Goal: Task Accomplishment & Management: Use online tool/utility

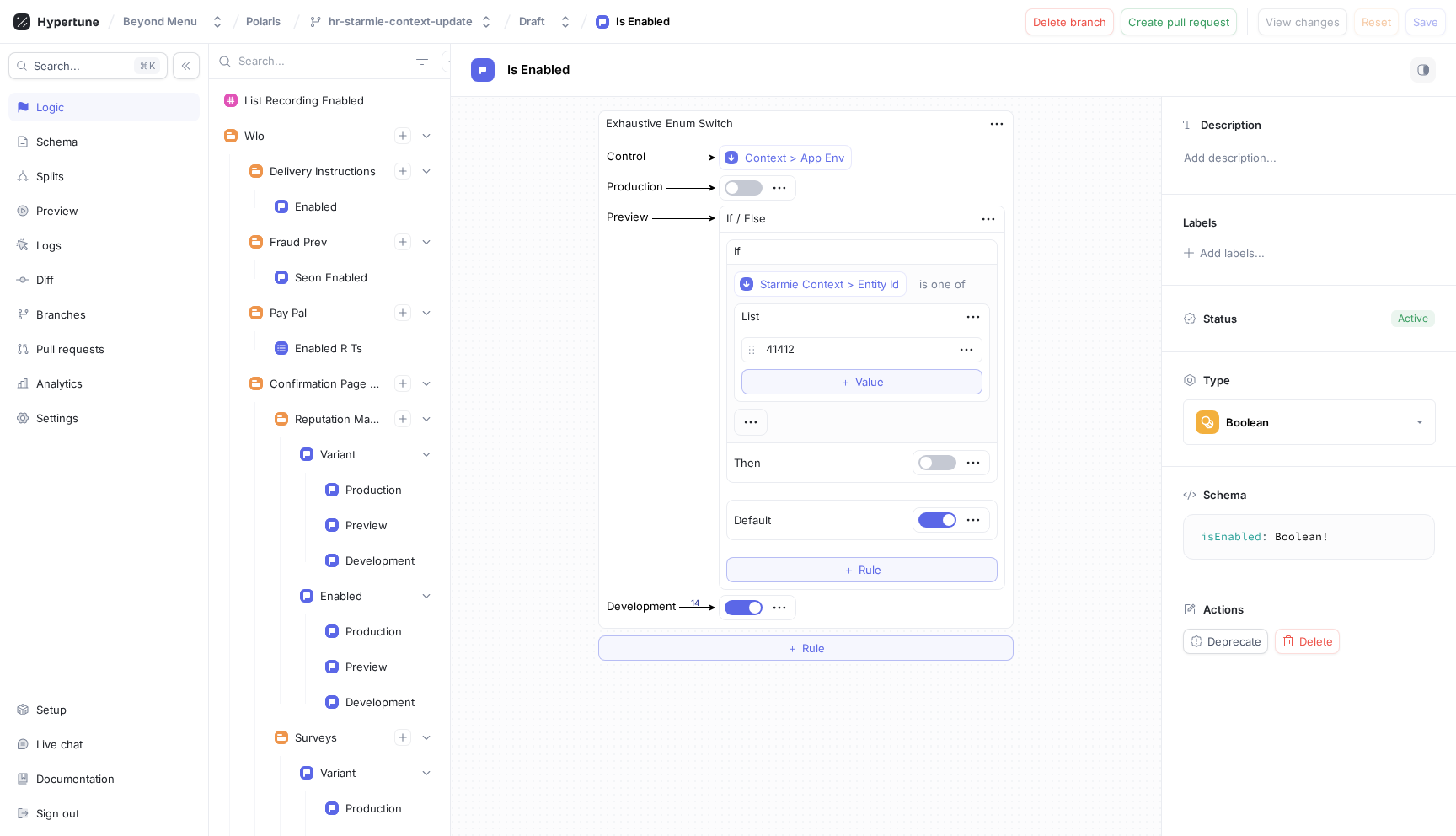
scroll to position [5919, 0]
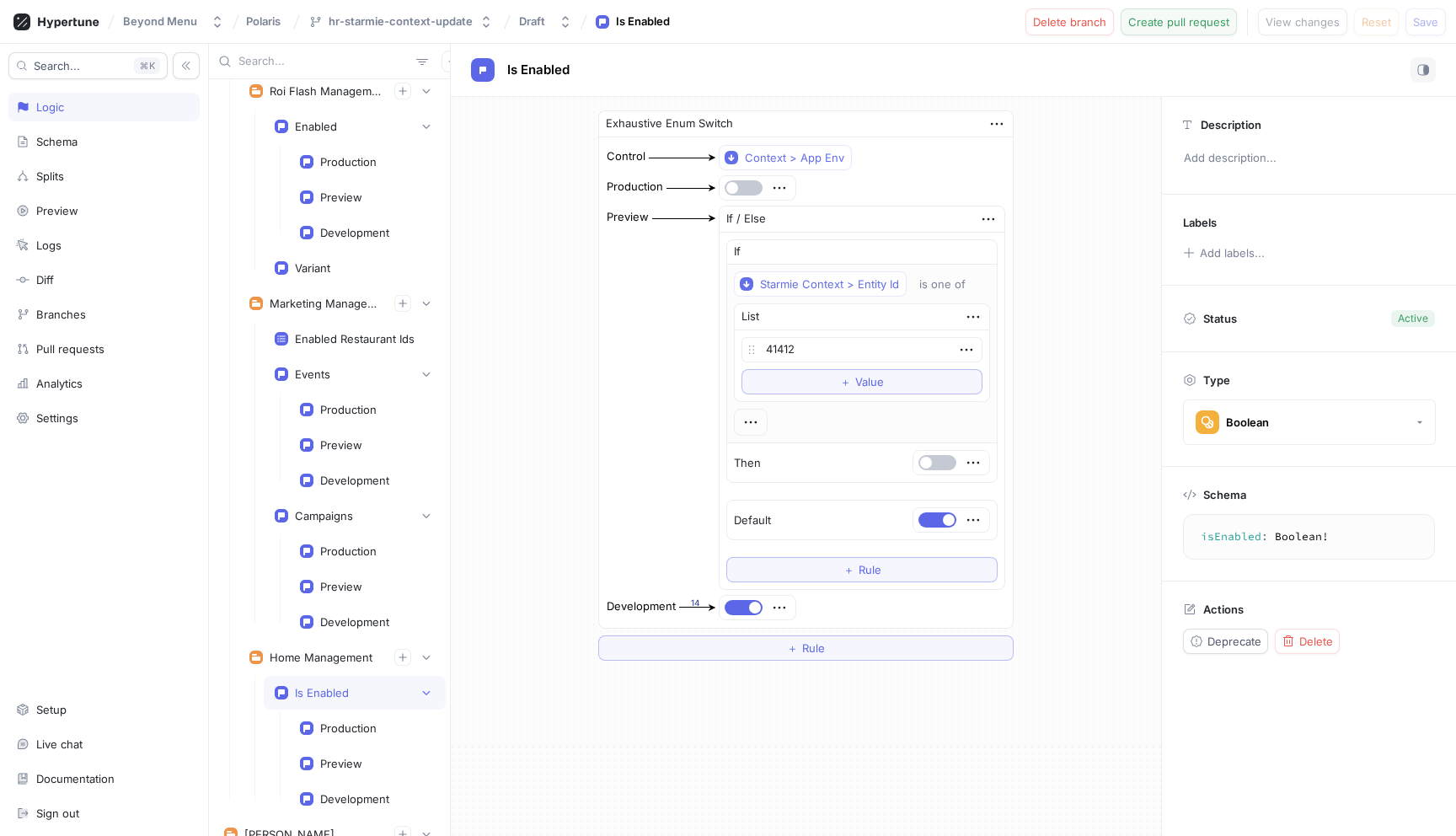
click at [1169, 25] on span "Create pull request" at bounding box center [1179, 21] width 101 height 10
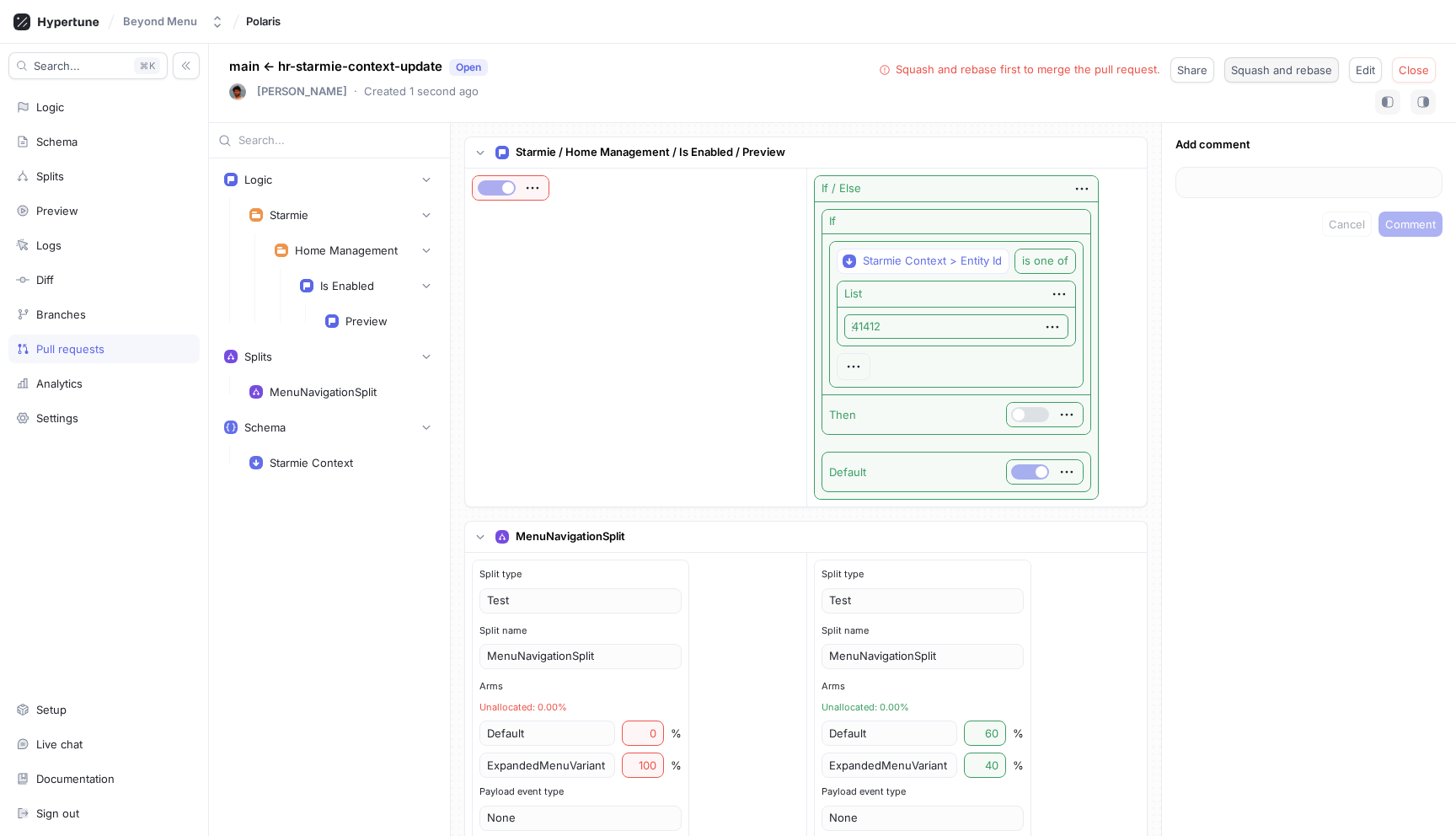
click at [1281, 70] on span "Squash and rebase" at bounding box center [1282, 70] width 101 height 10
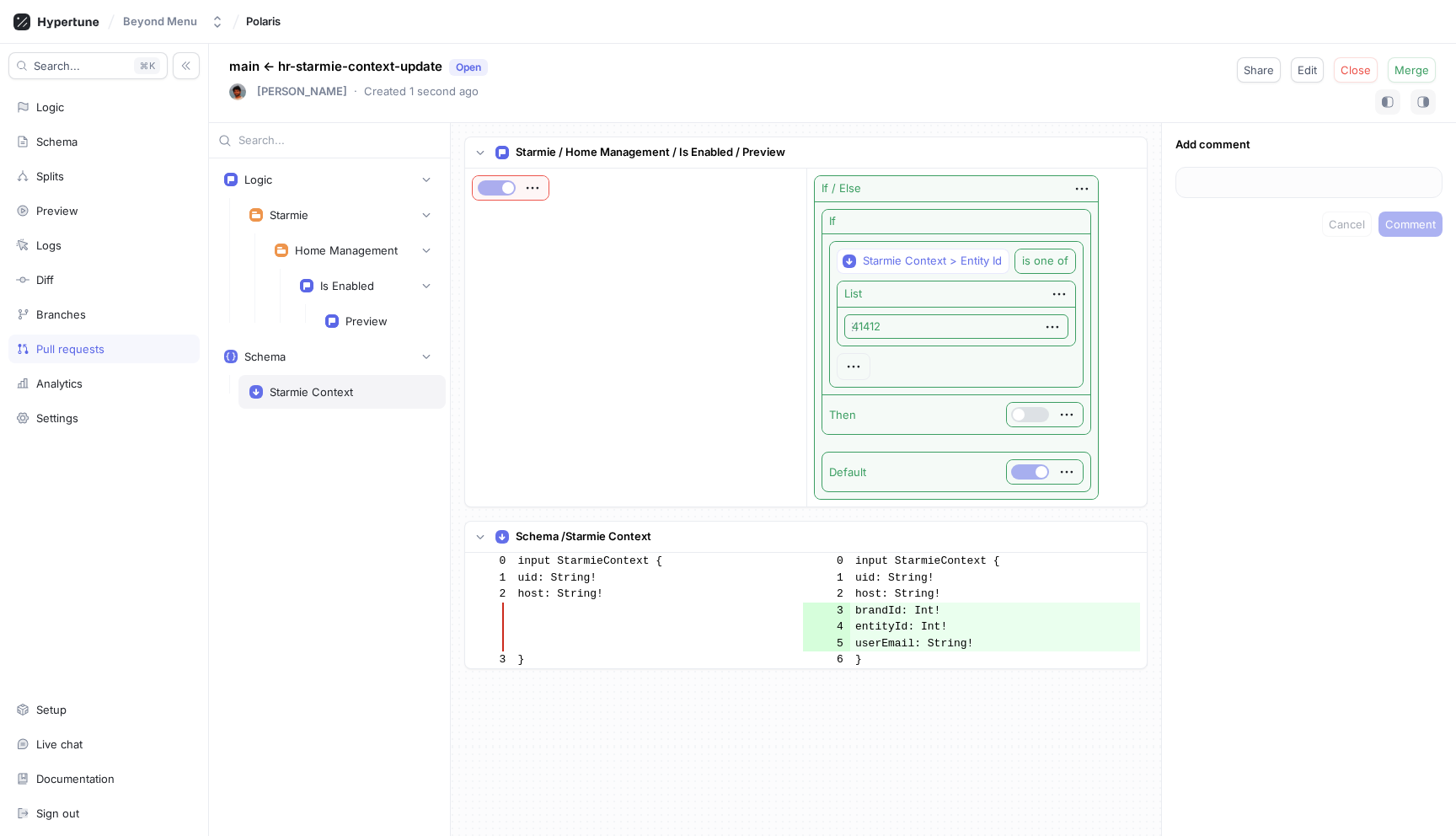
click at [362, 390] on div "Starmie Context" at bounding box center [342, 392] width 185 height 14
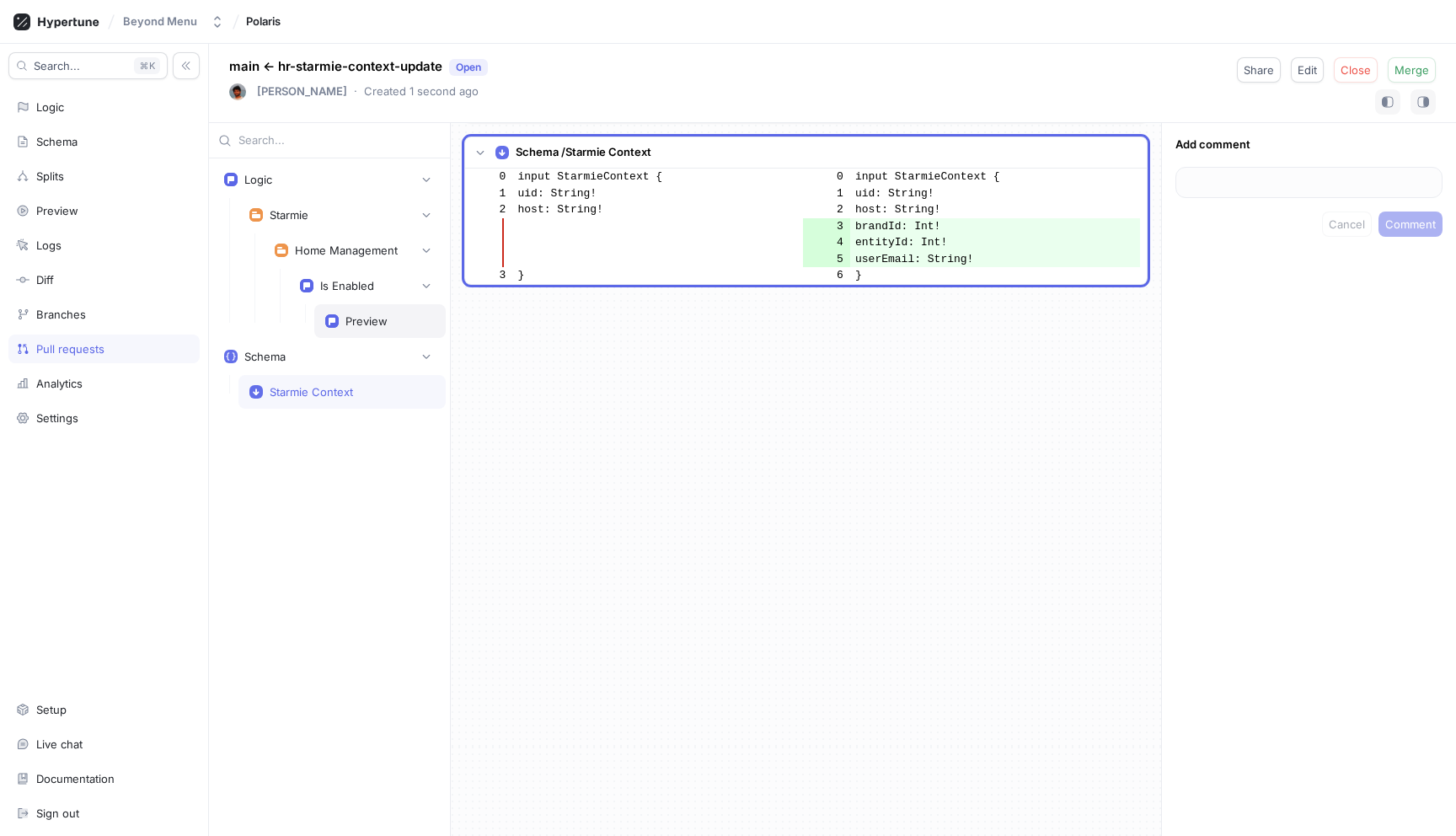
click at [390, 318] on div "Preview" at bounding box center [380, 322] width 109 height 14
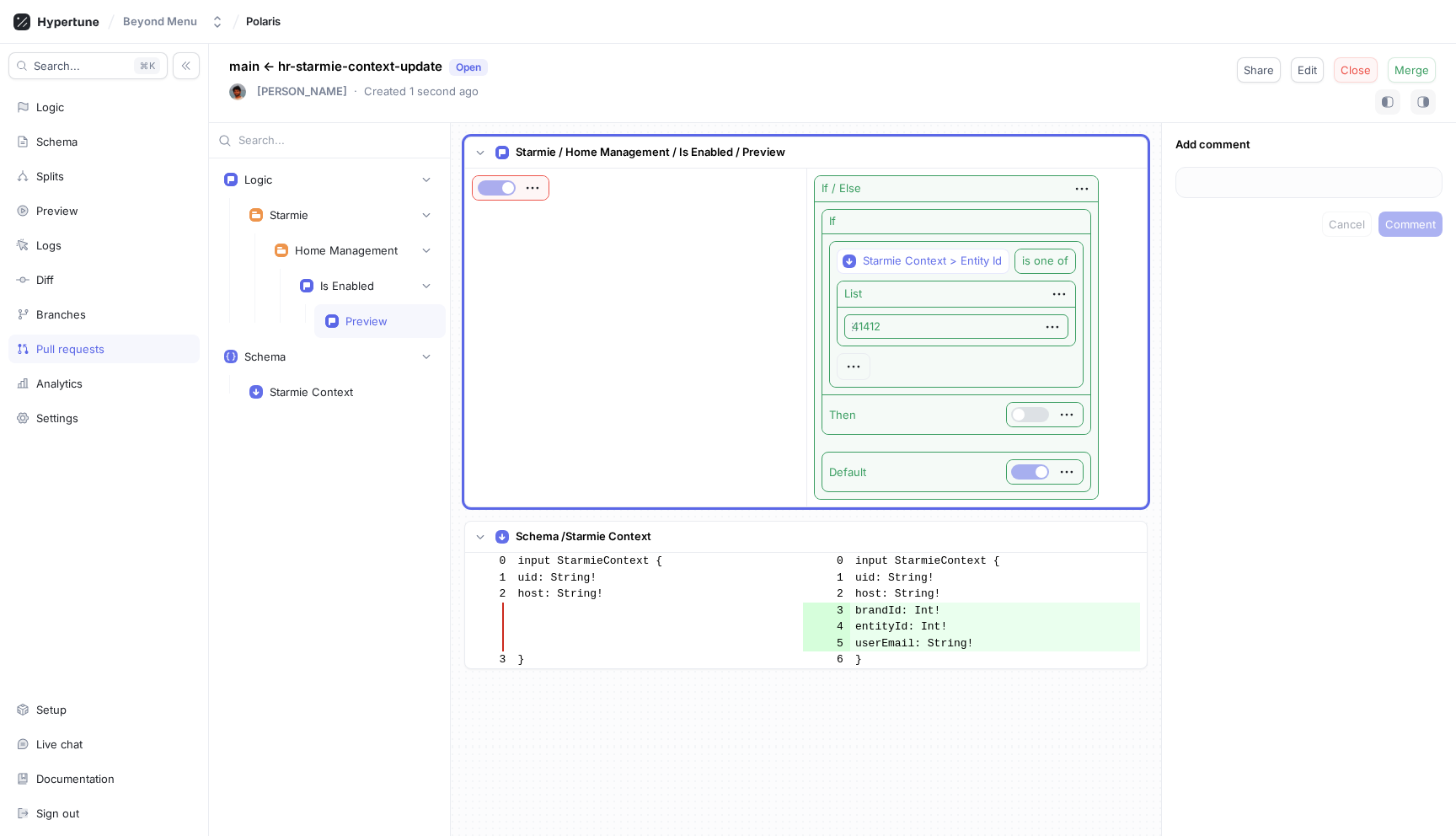
click at [1359, 69] on span "Close" at bounding box center [1356, 70] width 30 height 10
click at [180, 30] on button "Beyond Menu" at bounding box center [173, 21] width 115 height 28
click at [373, 30] on div "Beyond Menu Polaris" at bounding box center [728, 21] width 1456 height 44
click at [83, 146] on div "Schema" at bounding box center [103, 141] width 176 height 14
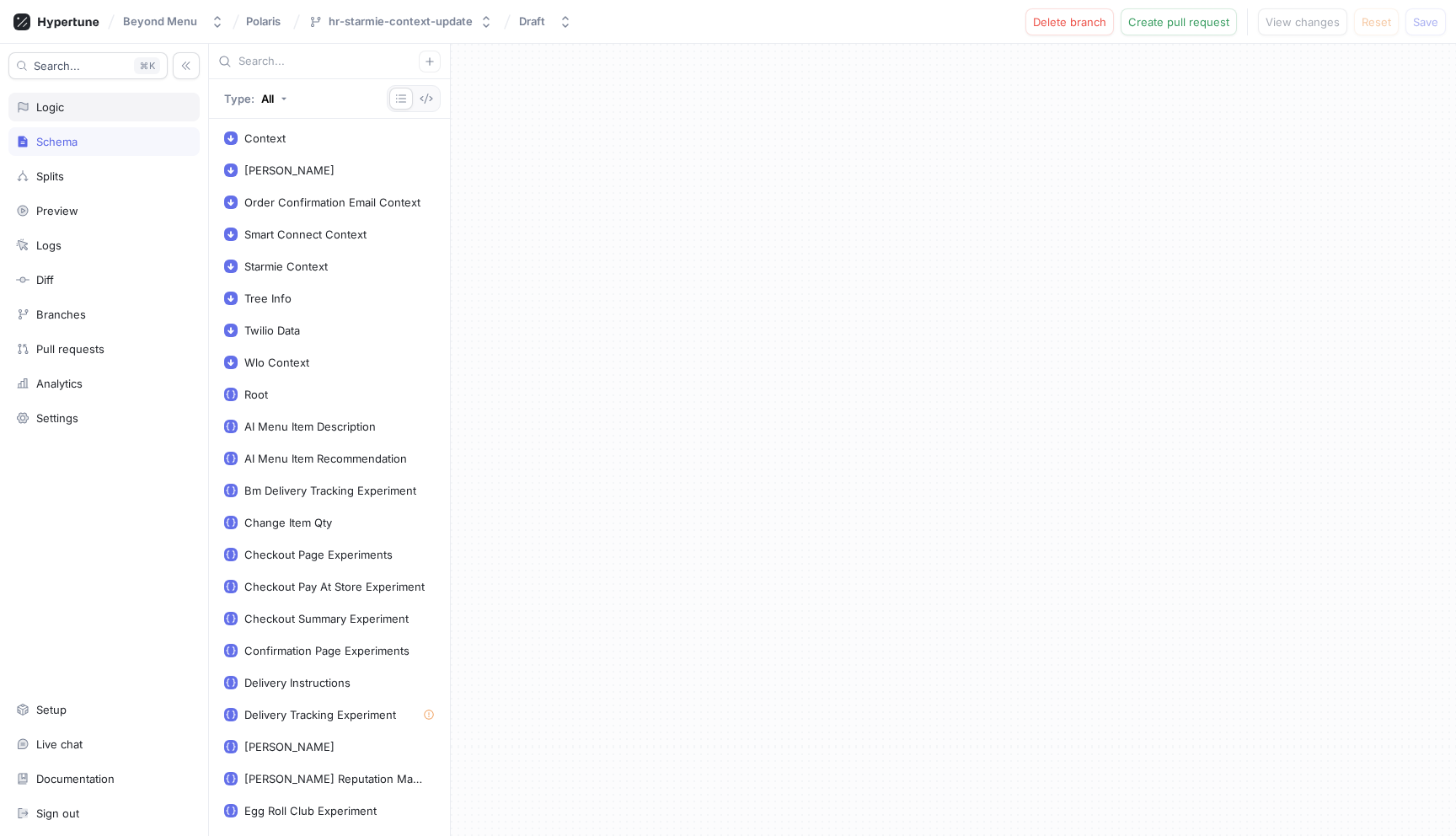
click at [82, 113] on div "Logic" at bounding box center [103, 107] width 176 height 14
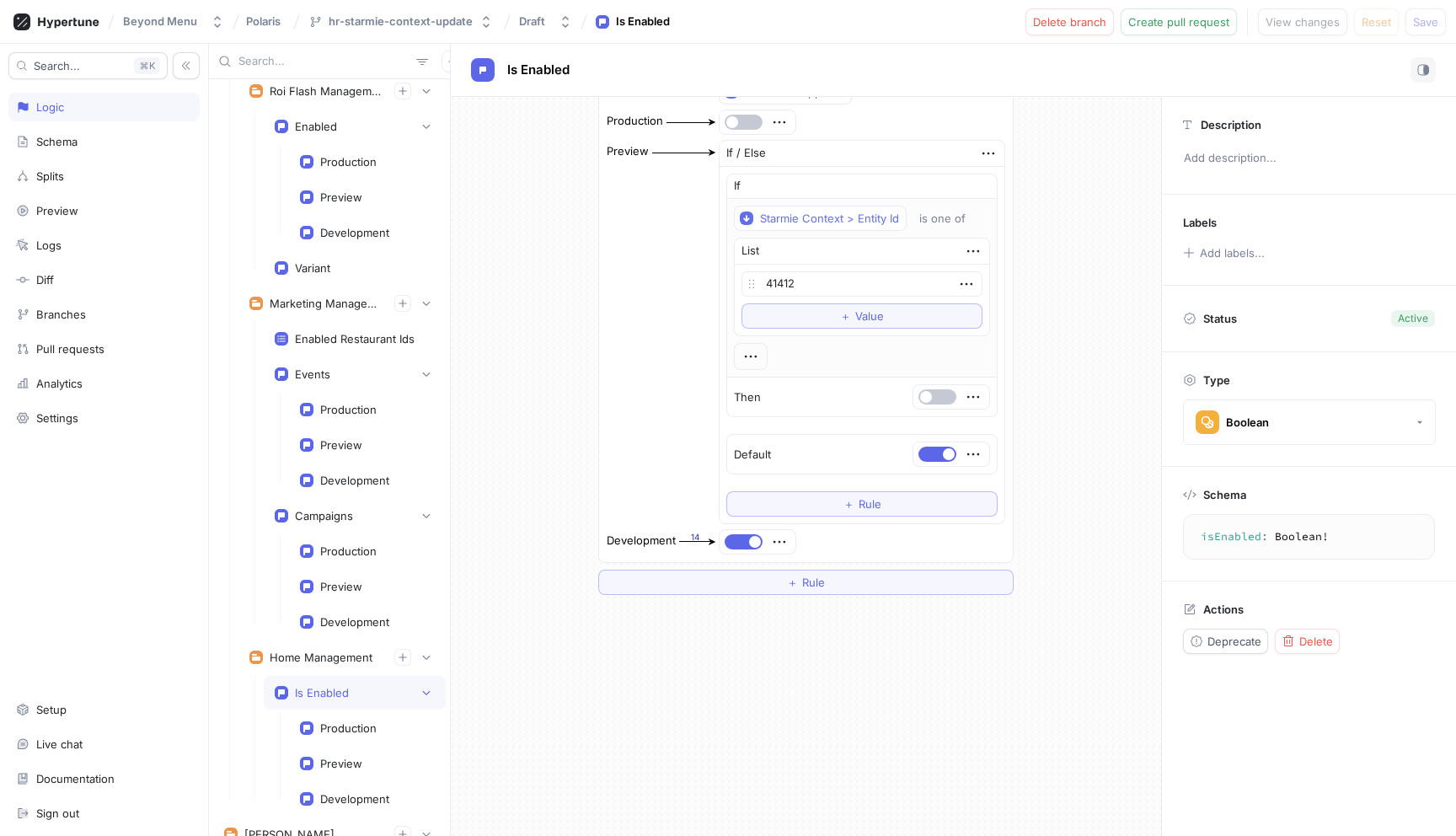
scroll to position [89, 0]
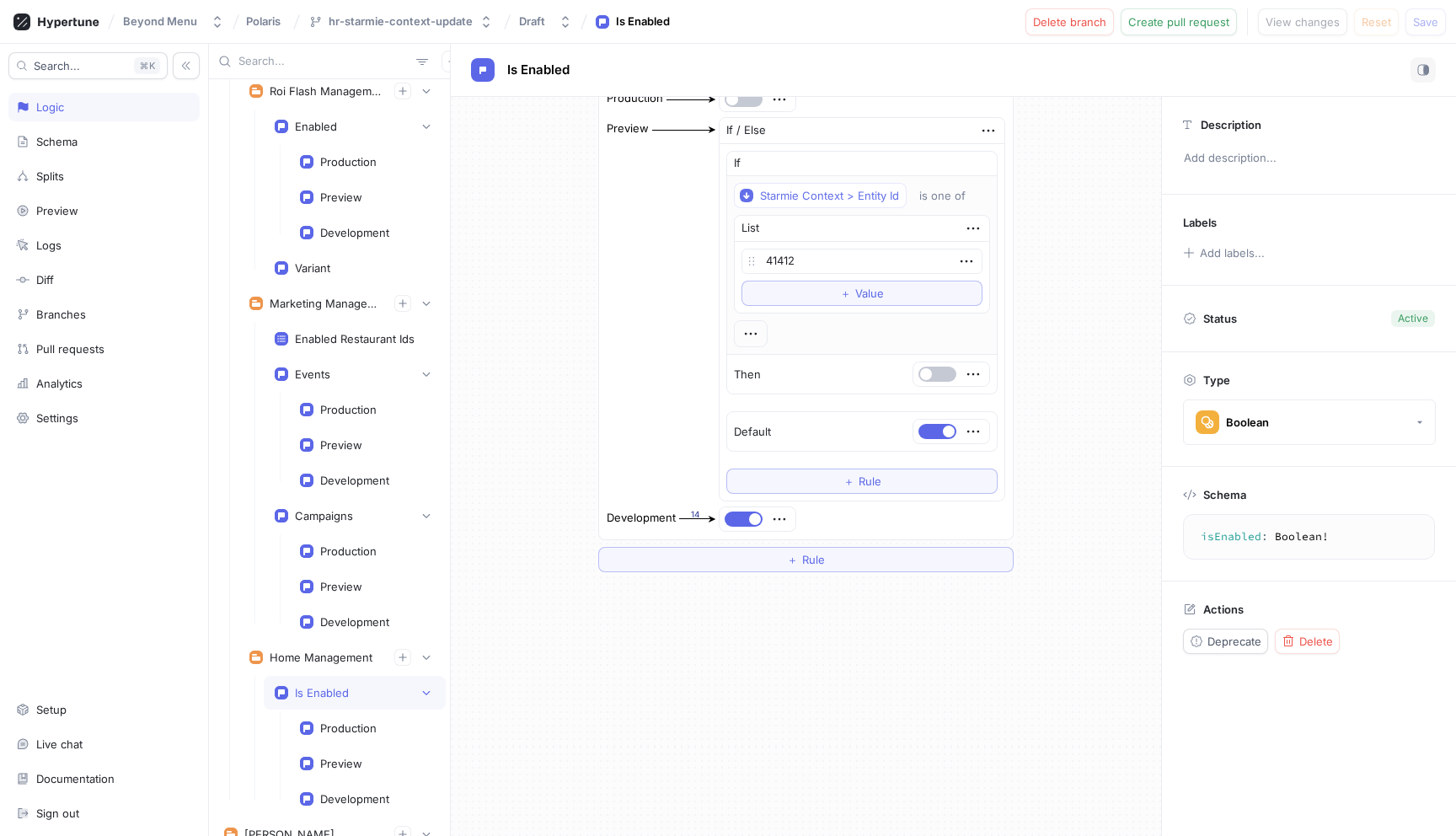
click at [697, 513] on div "14" at bounding box center [696, 513] width 33 height 13
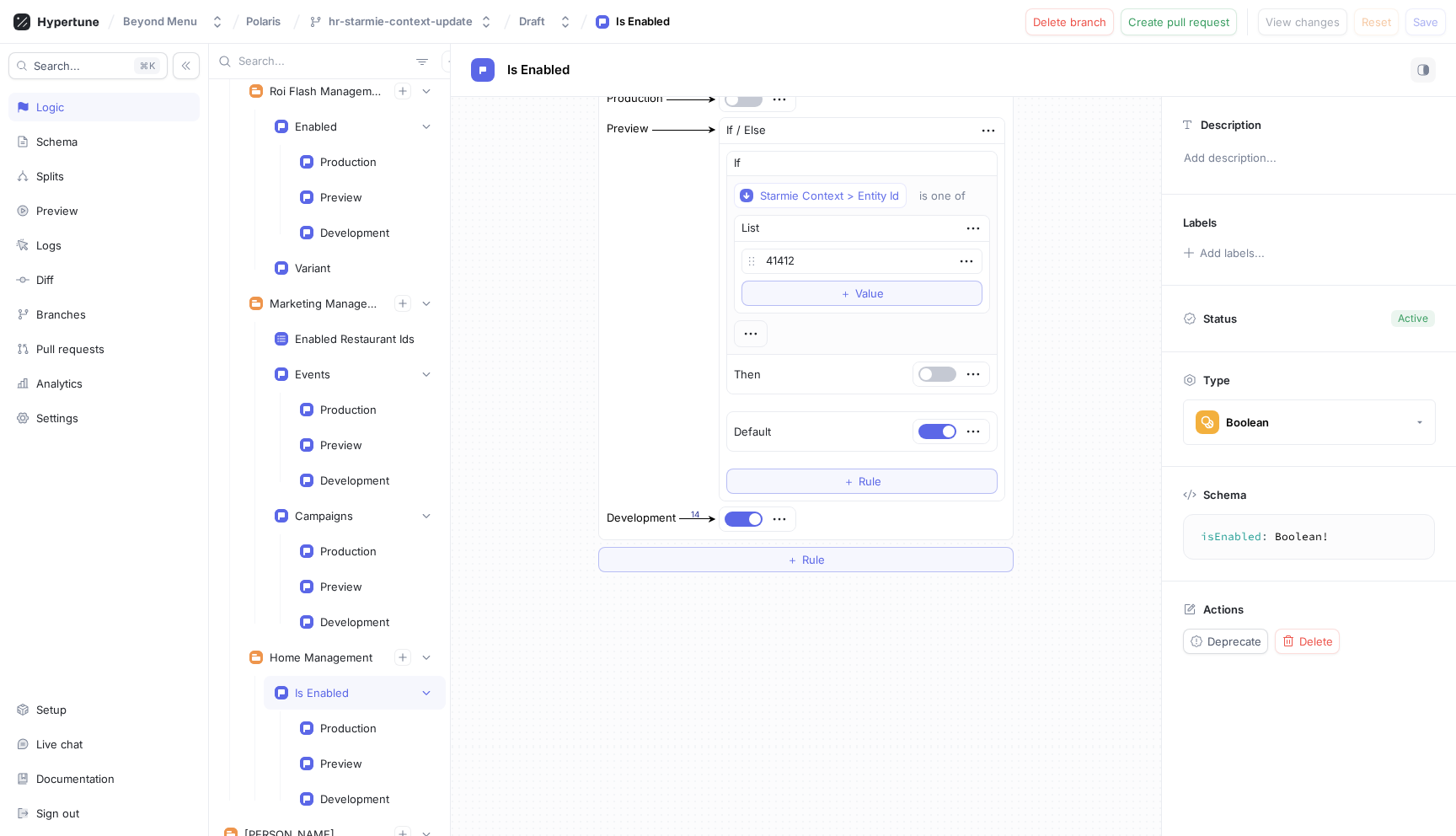
click at [579, 414] on div "Exhaustive Enum Switch Control Context > App Env Production Preview If / Else I…" at bounding box center [806, 297] width 710 height 577
